Goal: Find contact information: Find contact information

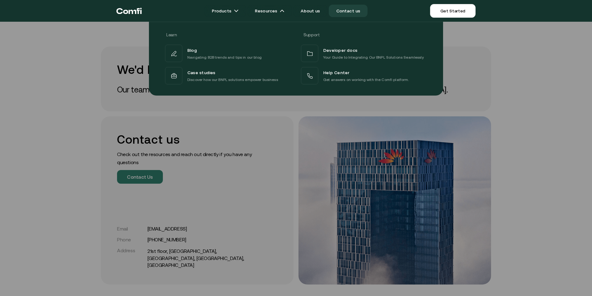
click at [68, 151] on div at bounding box center [296, 170] width 592 height 296
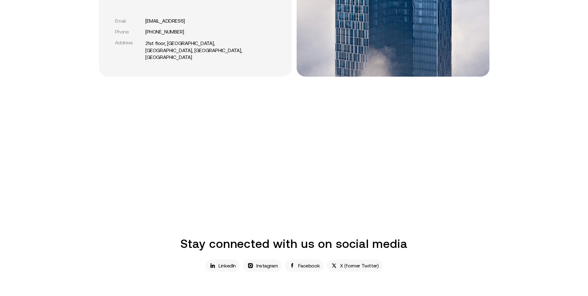
scroll to position [155, 0]
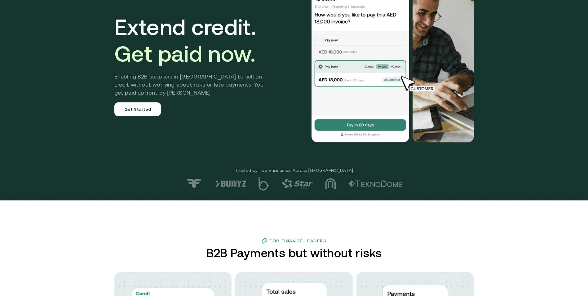
scroll to position [62, 0]
